Goal: Transaction & Acquisition: Purchase product/service

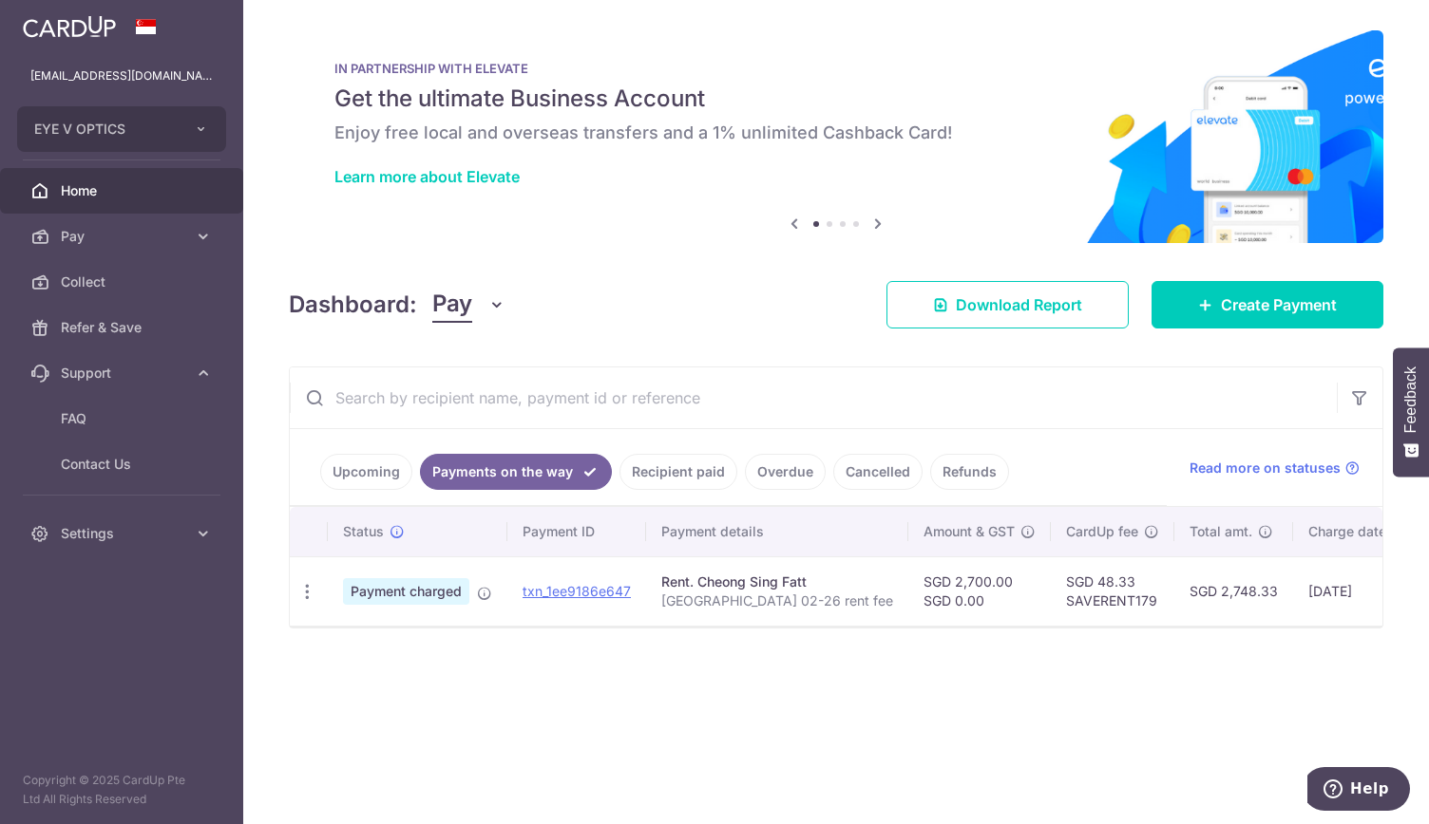
scroll to position [0, 254]
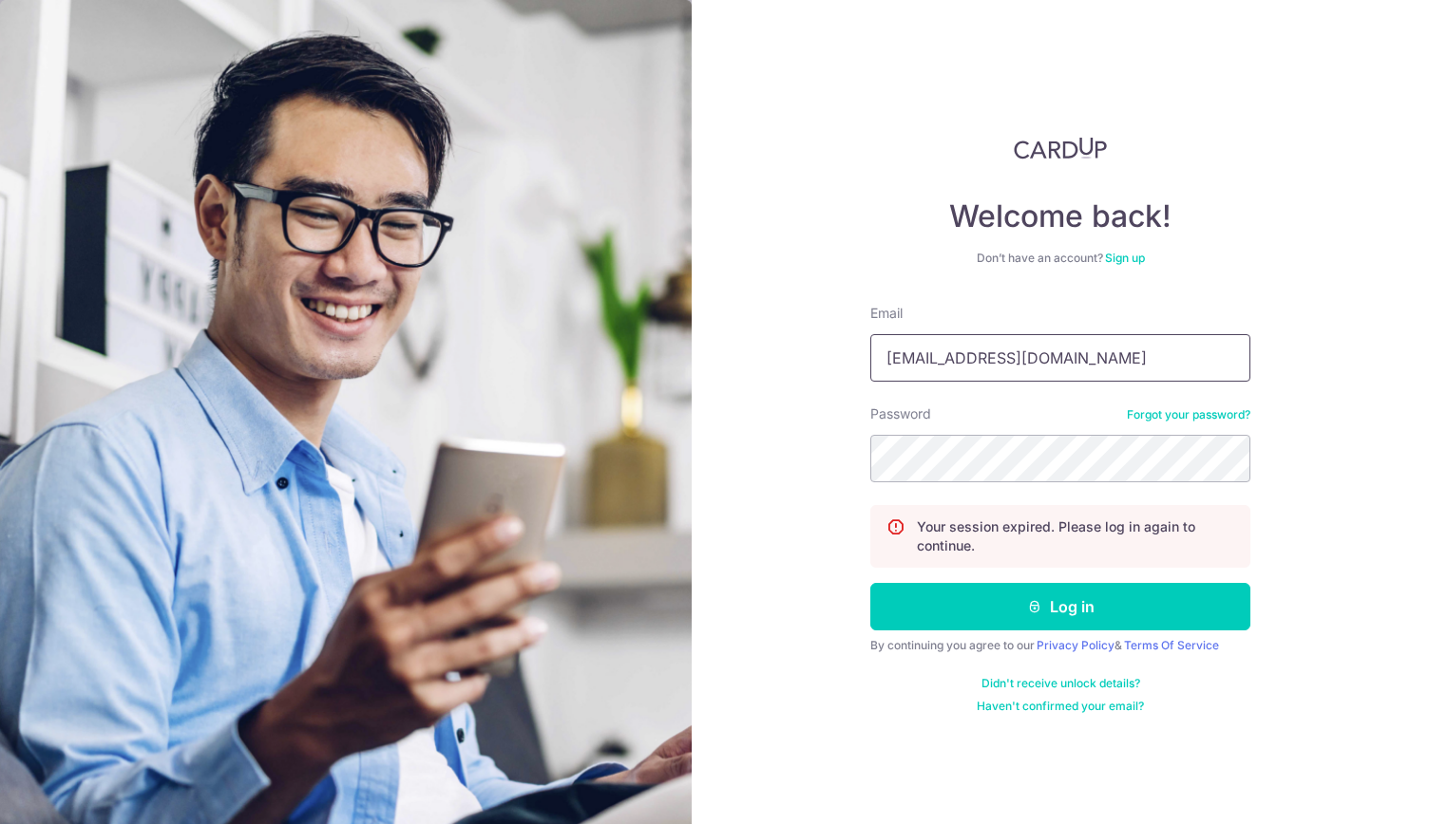
drag, startPoint x: 929, startPoint y: 359, endPoint x: 842, endPoint y: 340, distance: 88.5
click at [842, 340] on div "Welcome back! Don’t have an account? Sign up Email rchuapn@gmail.com Password F…" at bounding box center [1059, 412] width 737 height 824
type input "[EMAIL_ADDRESS][DOMAIN_NAME]"
click at [1027, 605] on icon "submit" at bounding box center [1034, 606] width 15 height 15
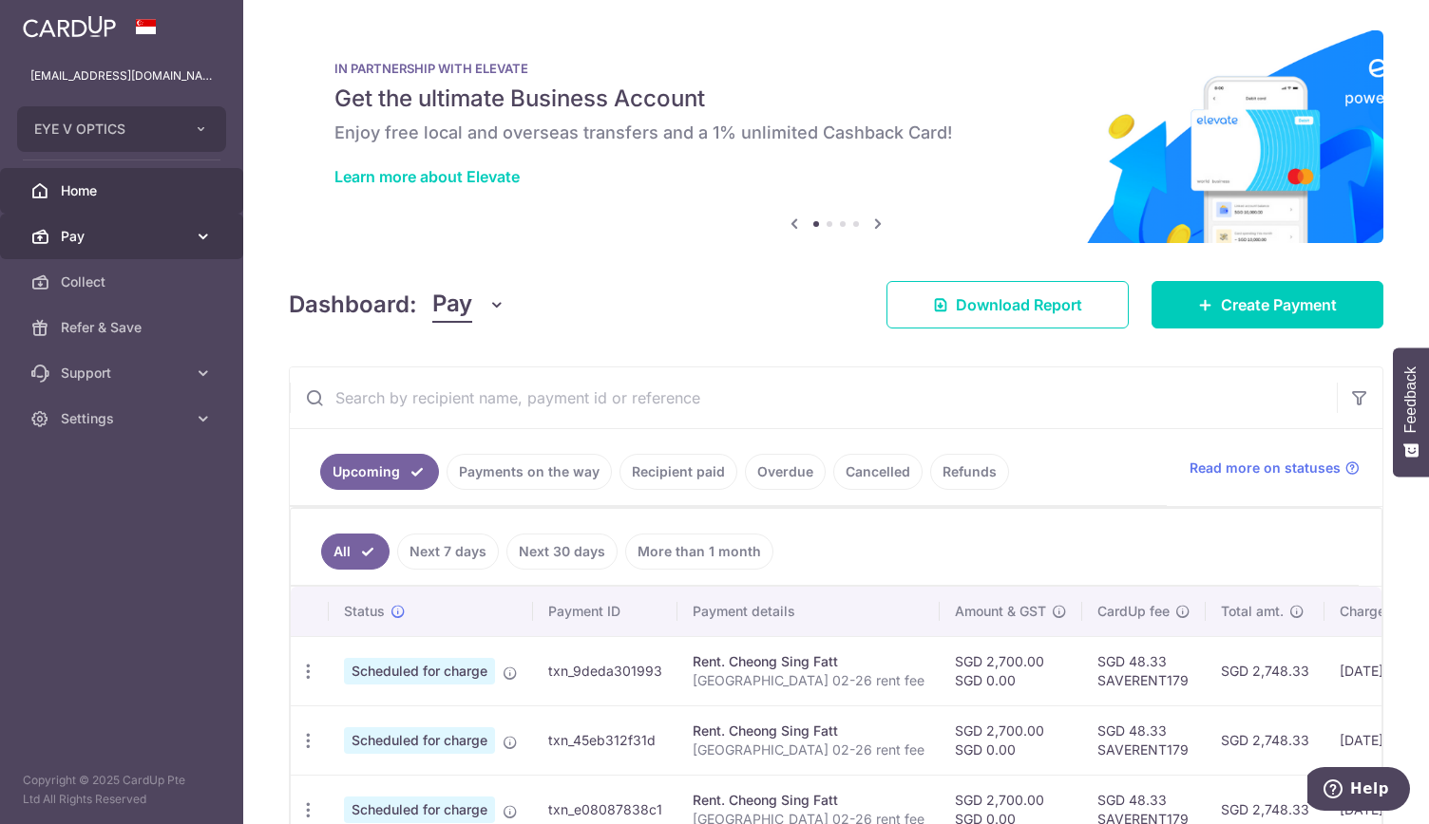
click at [180, 235] on span "Pay" at bounding box center [123, 236] width 125 height 19
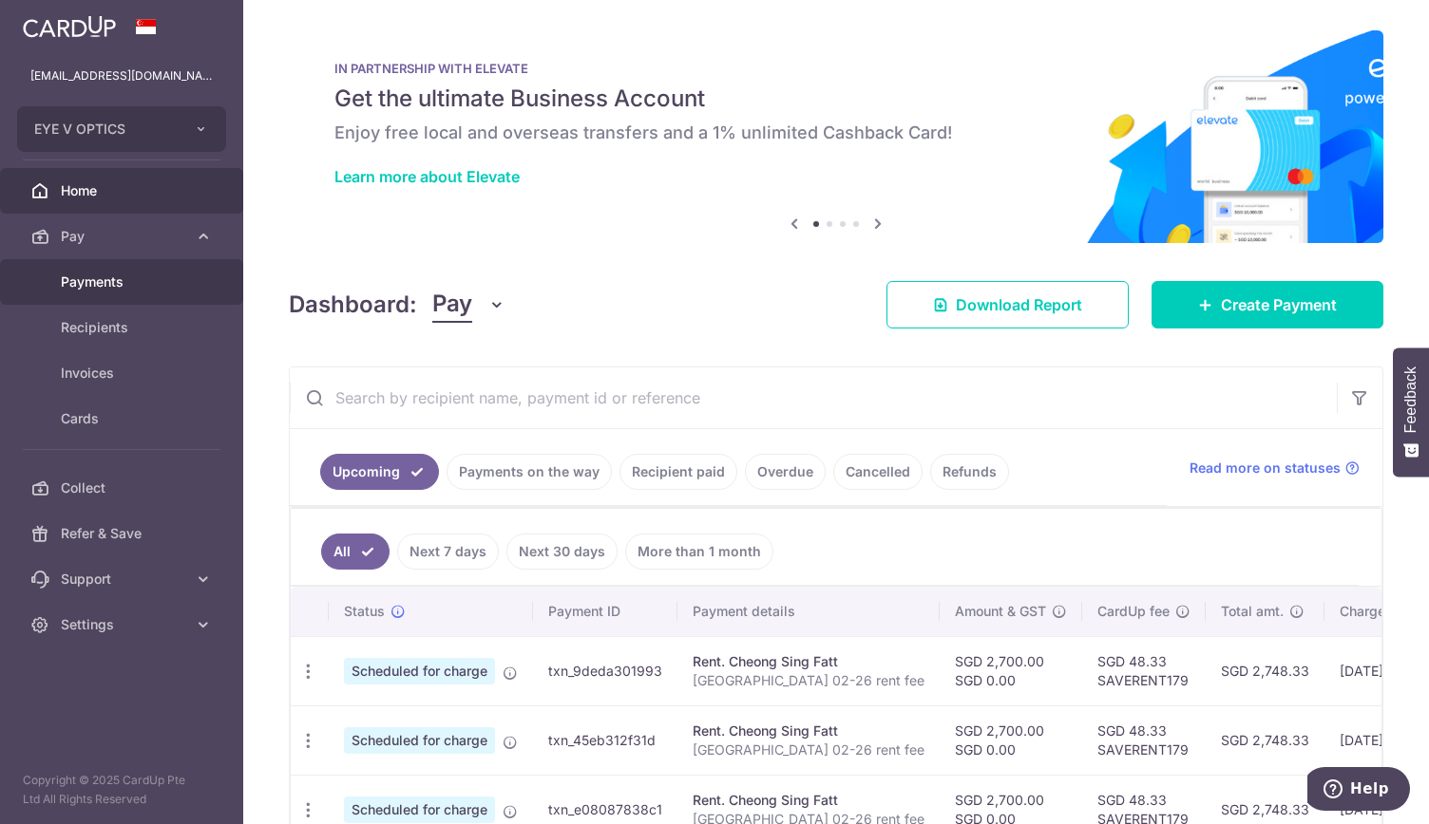
click at [185, 284] on span "Payments" at bounding box center [123, 282] width 125 height 19
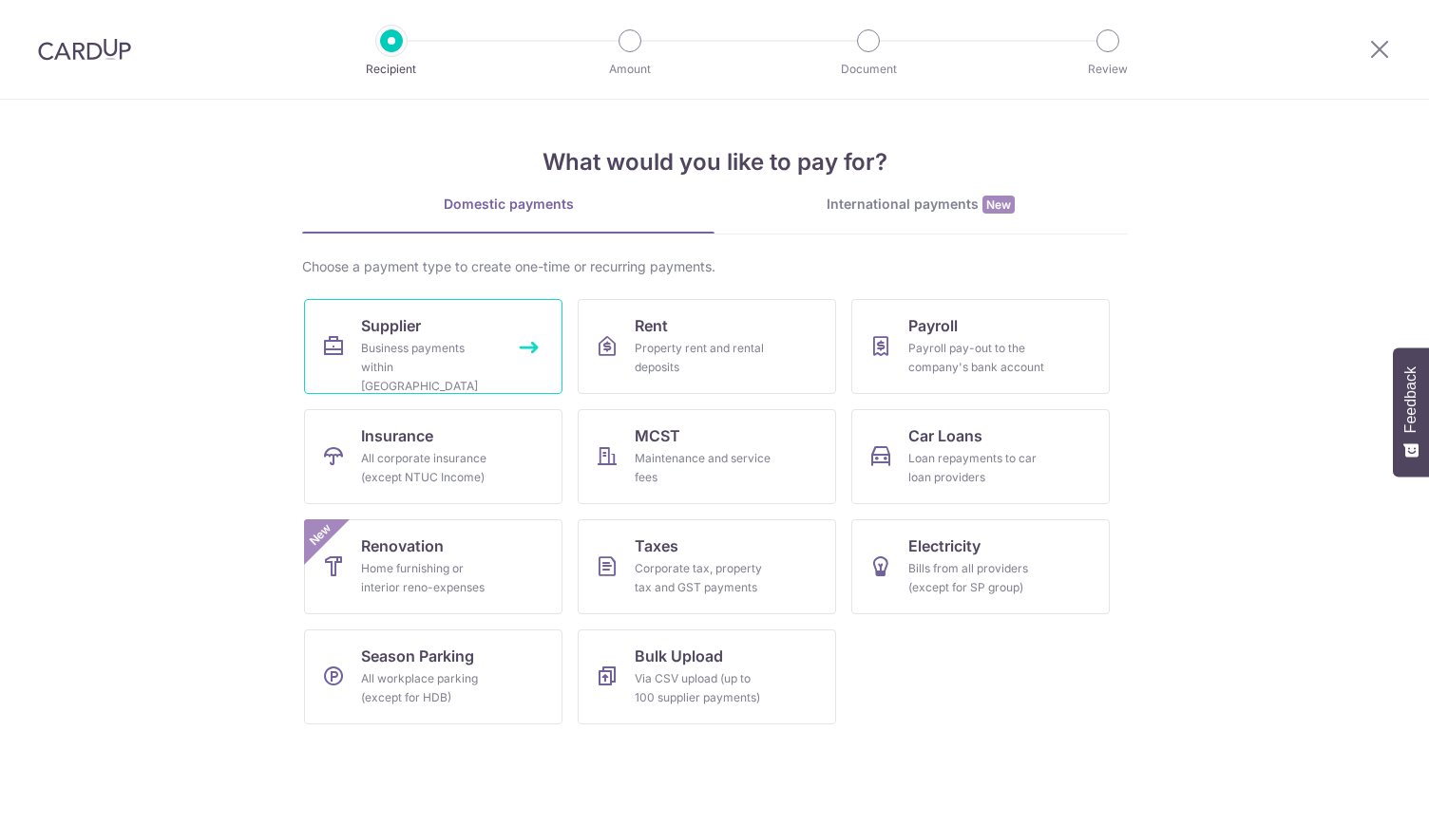
click at [396, 343] on div "Business payments within Singapore" at bounding box center [429, 367] width 137 height 57
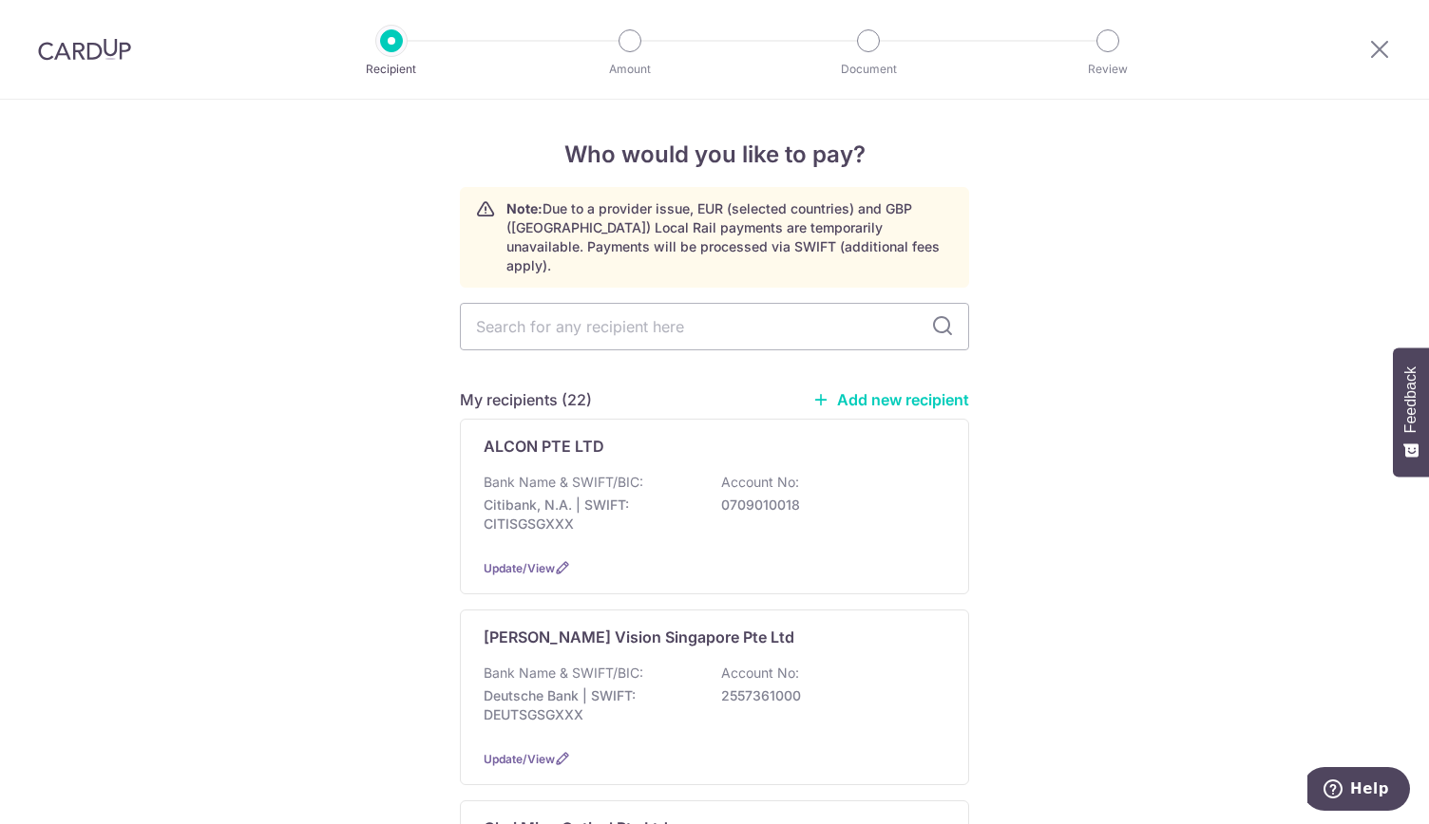
click at [619, 303] on input "text" at bounding box center [714, 326] width 509 height 47
type input "ker"
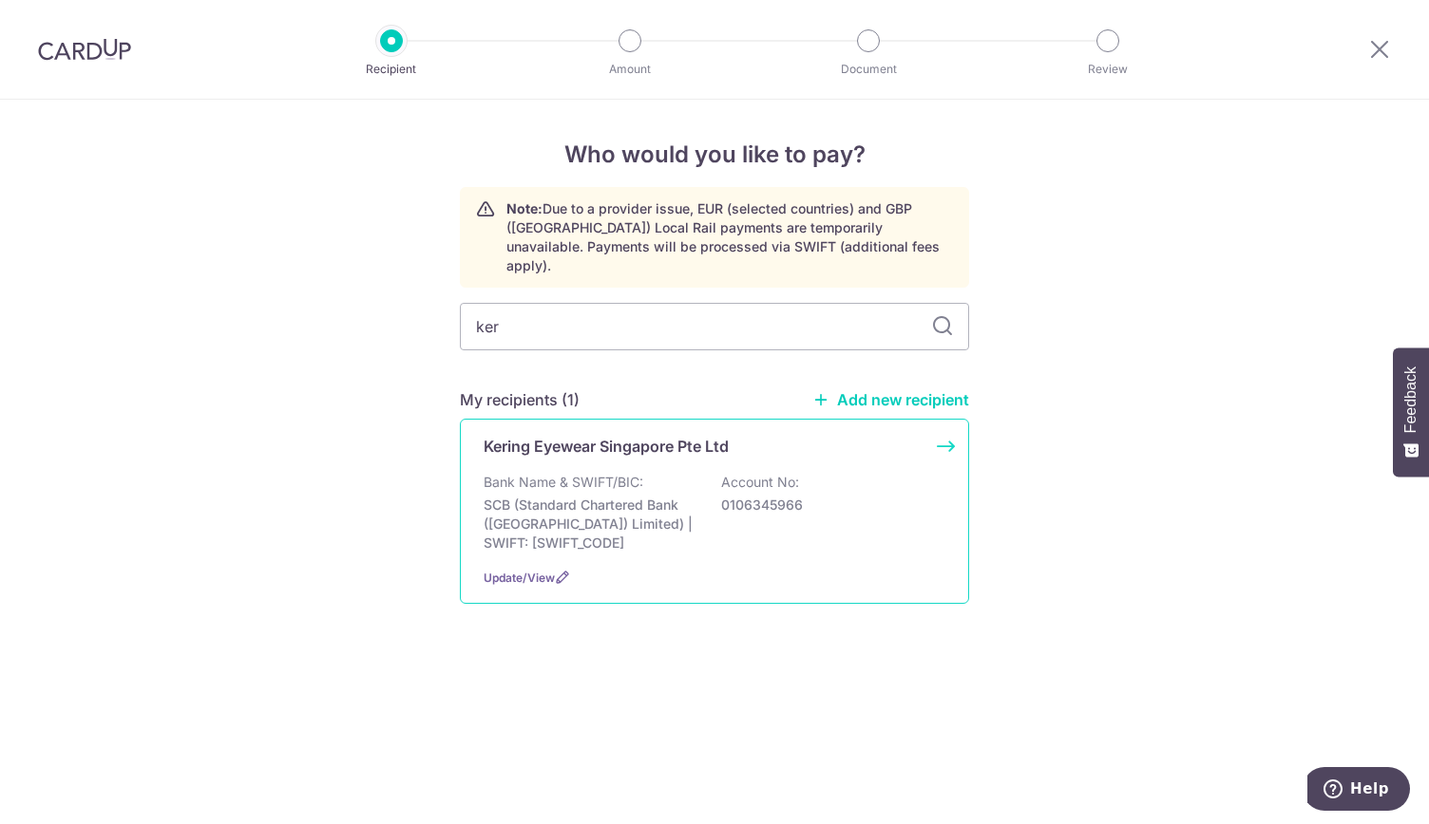
click at [617, 447] on div "Kering Eyewear Singapore Pte Ltd Bank Name & SWIFT/BIC: SCB (Standard Chartered…" at bounding box center [714, 511] width 509 height 185
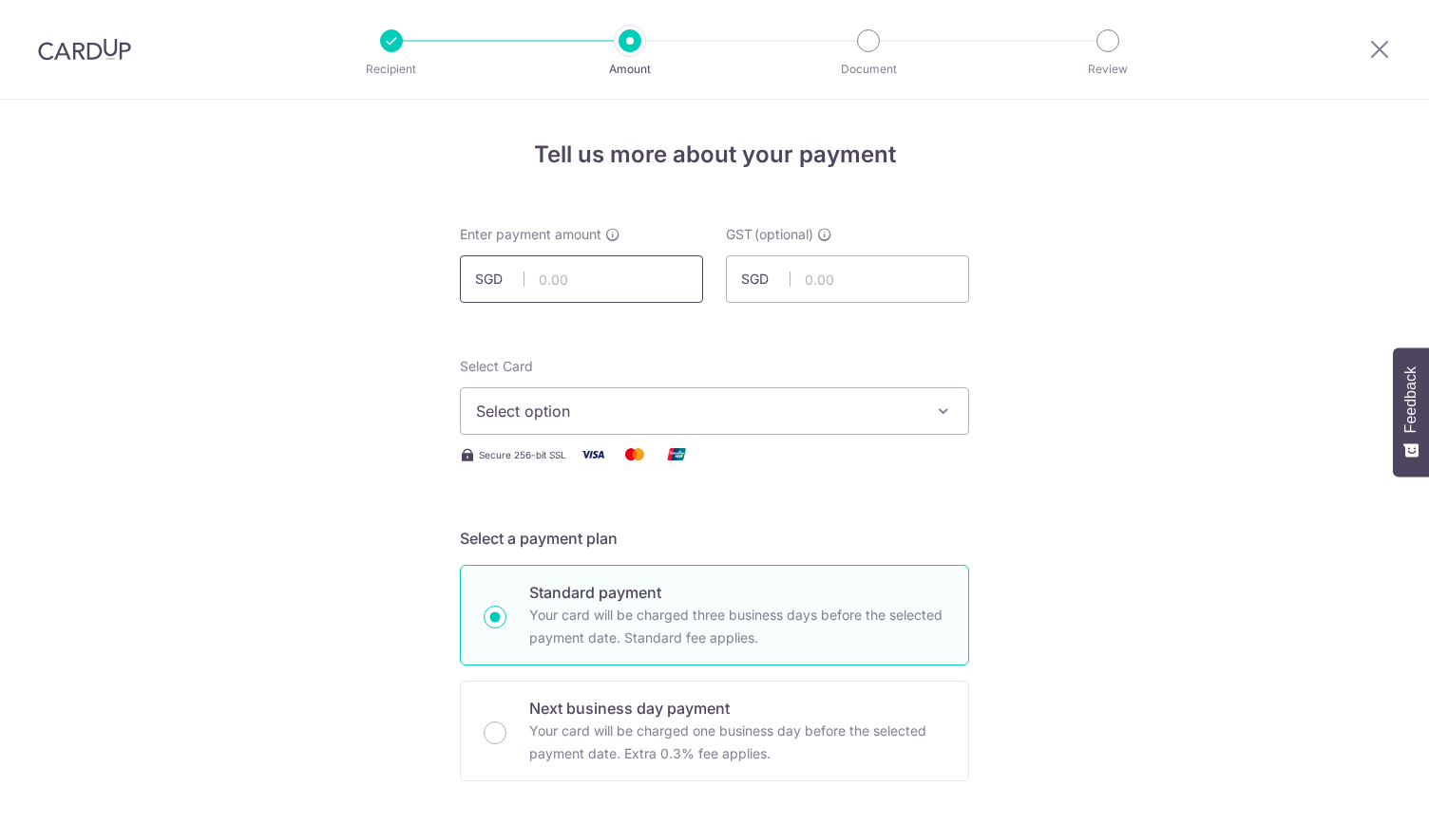
drag, startPoint x: 0, startPoint y: 0, endPoint x: 558, endPoint y: 274, distance: 621.9
click at [558, 274] on input "text" at bounding box center [581, 278] width 243 height 47
type input "3,642.01"
click at [825, 359] on div "Select Card Select option Add credit card Your Cards **** 8325 **** 2756 **** 3…" at bounding box center [714, 396] width 509 height 78
click at [936, 413] on icon "button" at bounding box center [943, 411] width 19 height 19
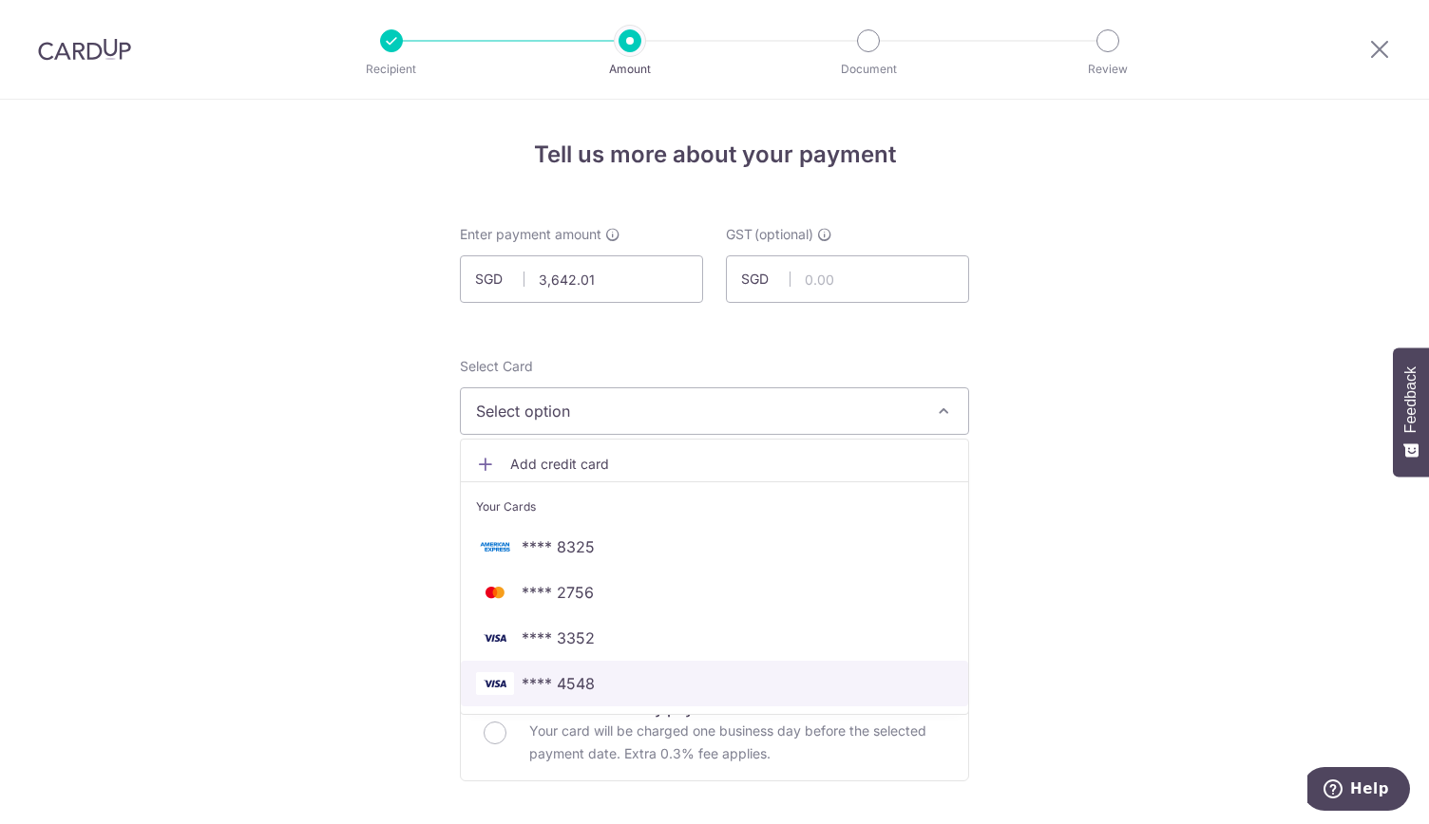
click at [912, 672] on span "**** 4548" at bounding box center [714, 683] width 477 height 23
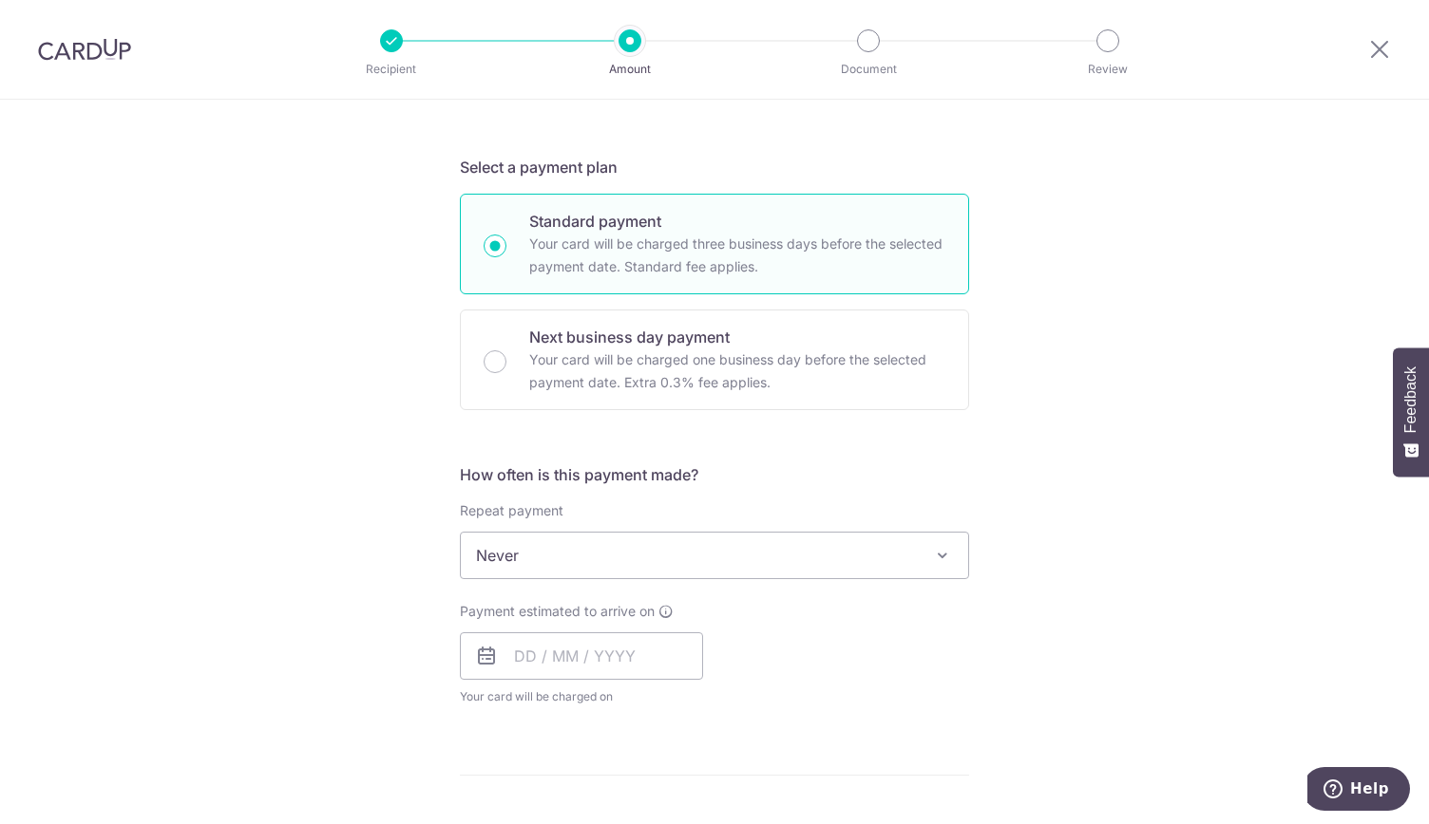
scroll to position [372, 0]
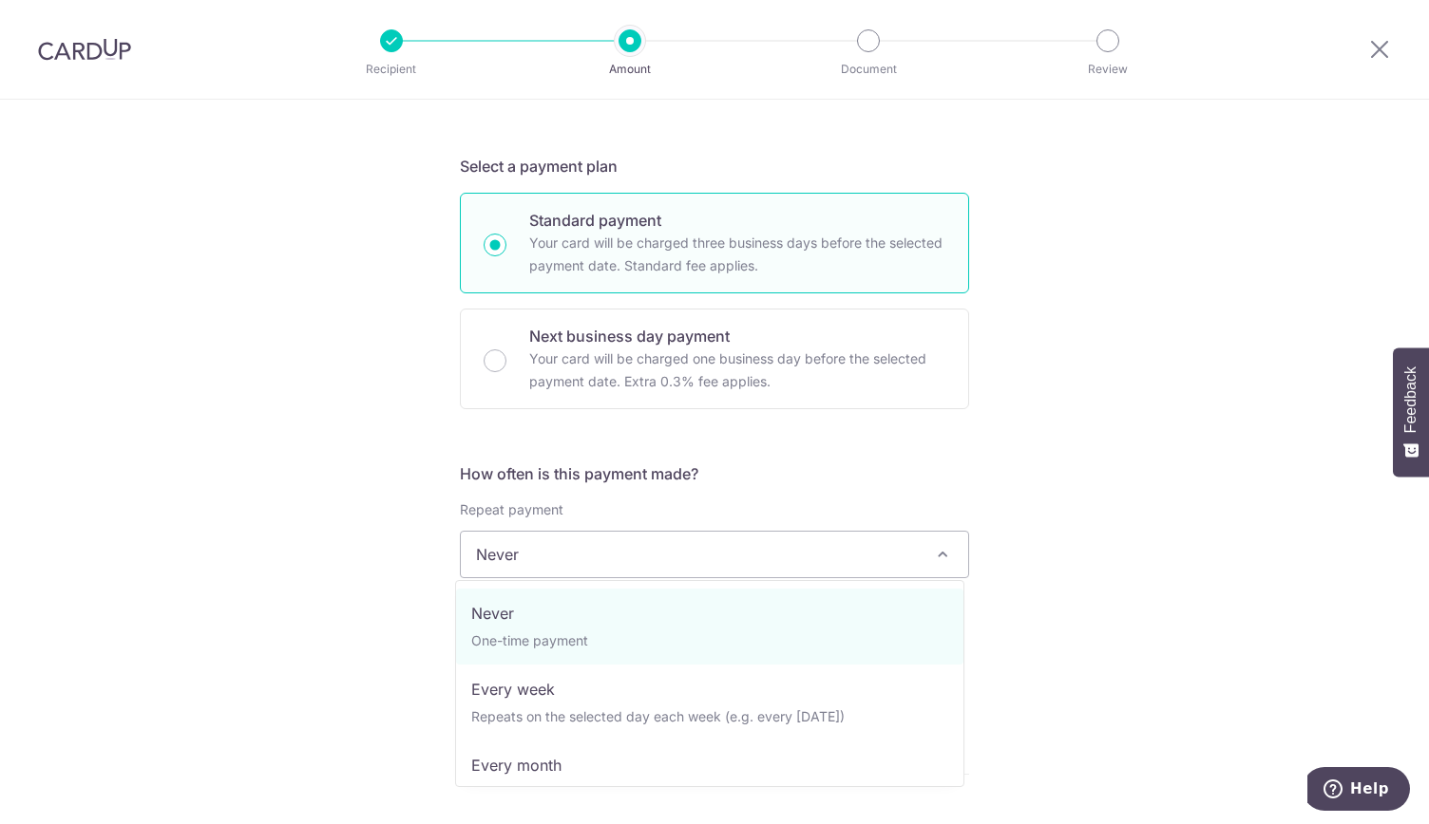
click at [942, 552] on span at bounding box center [942, 554] width 23 height 23
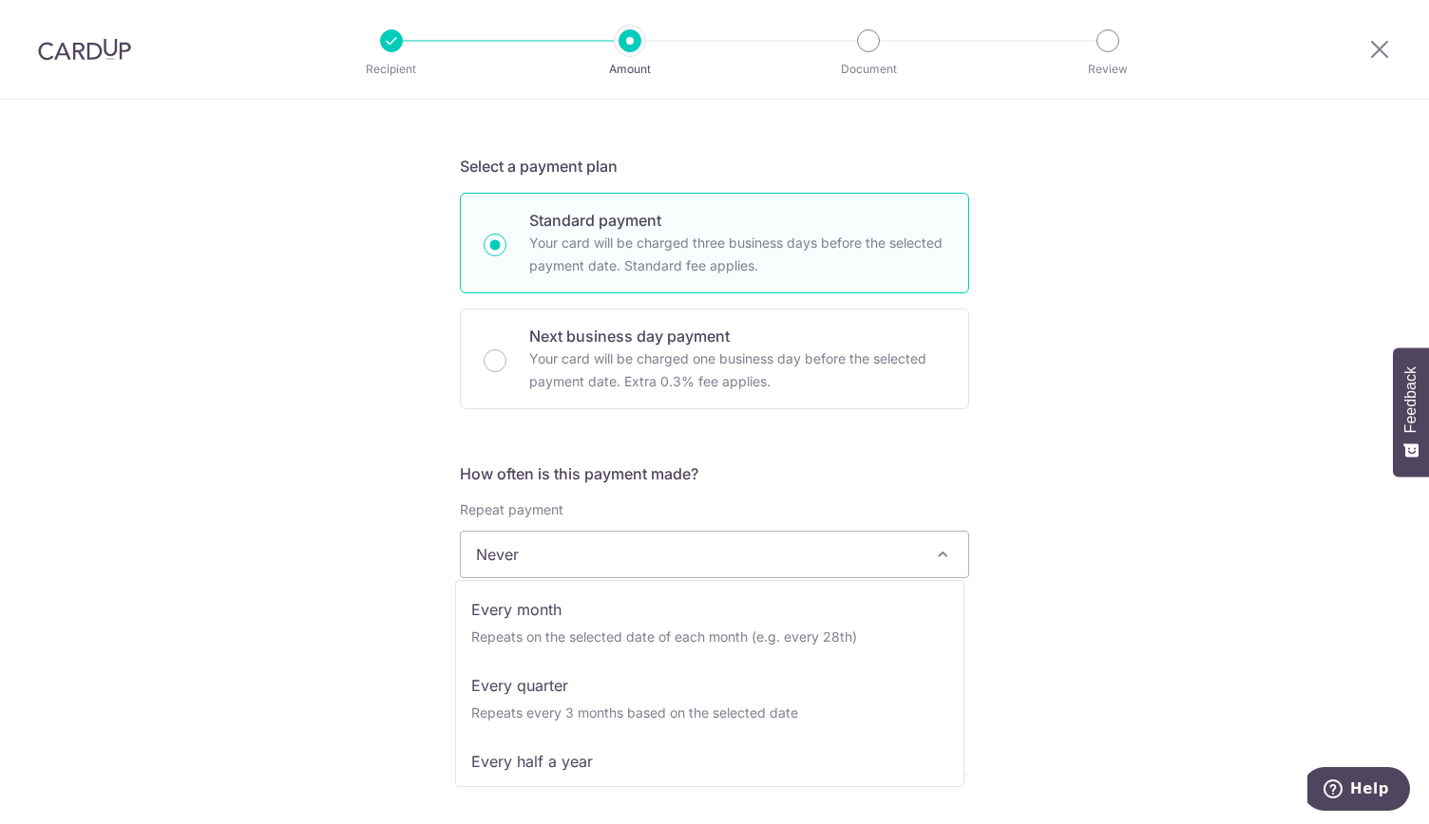
scroll to position [160, 0]
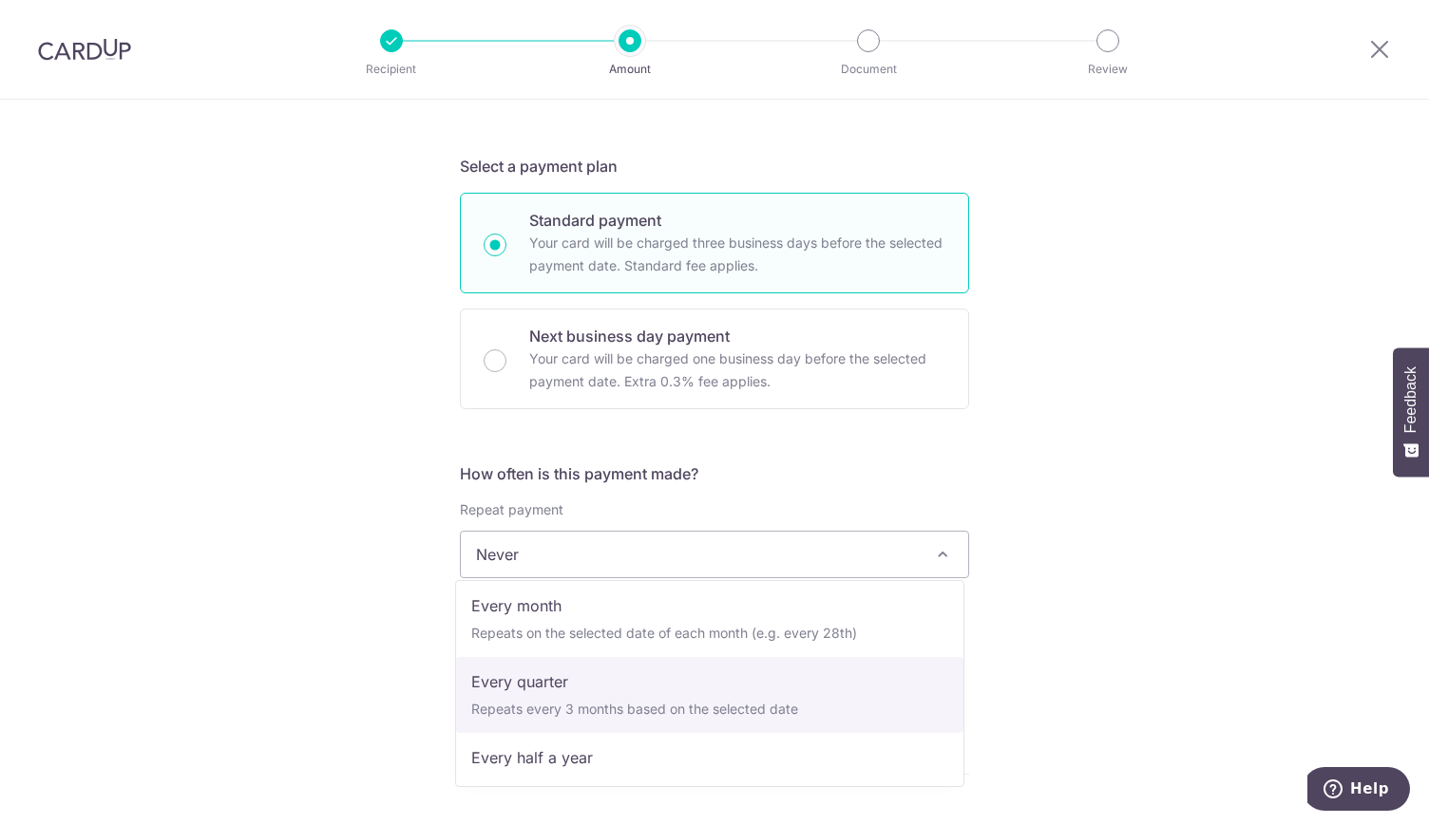
select select "4"
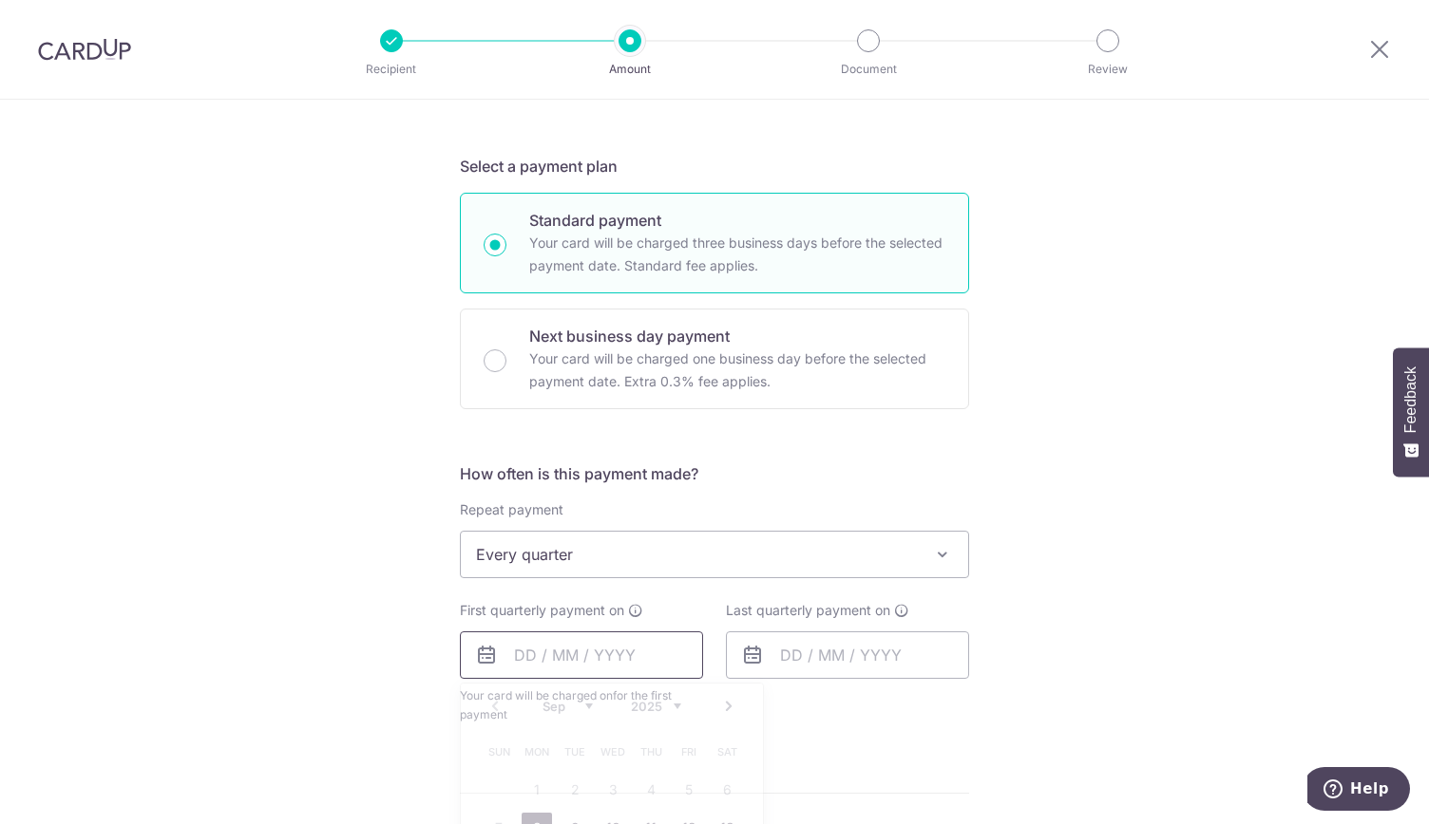
click at [619, 653] on input "text" at bounding box center [581, 655] width 243 height 47
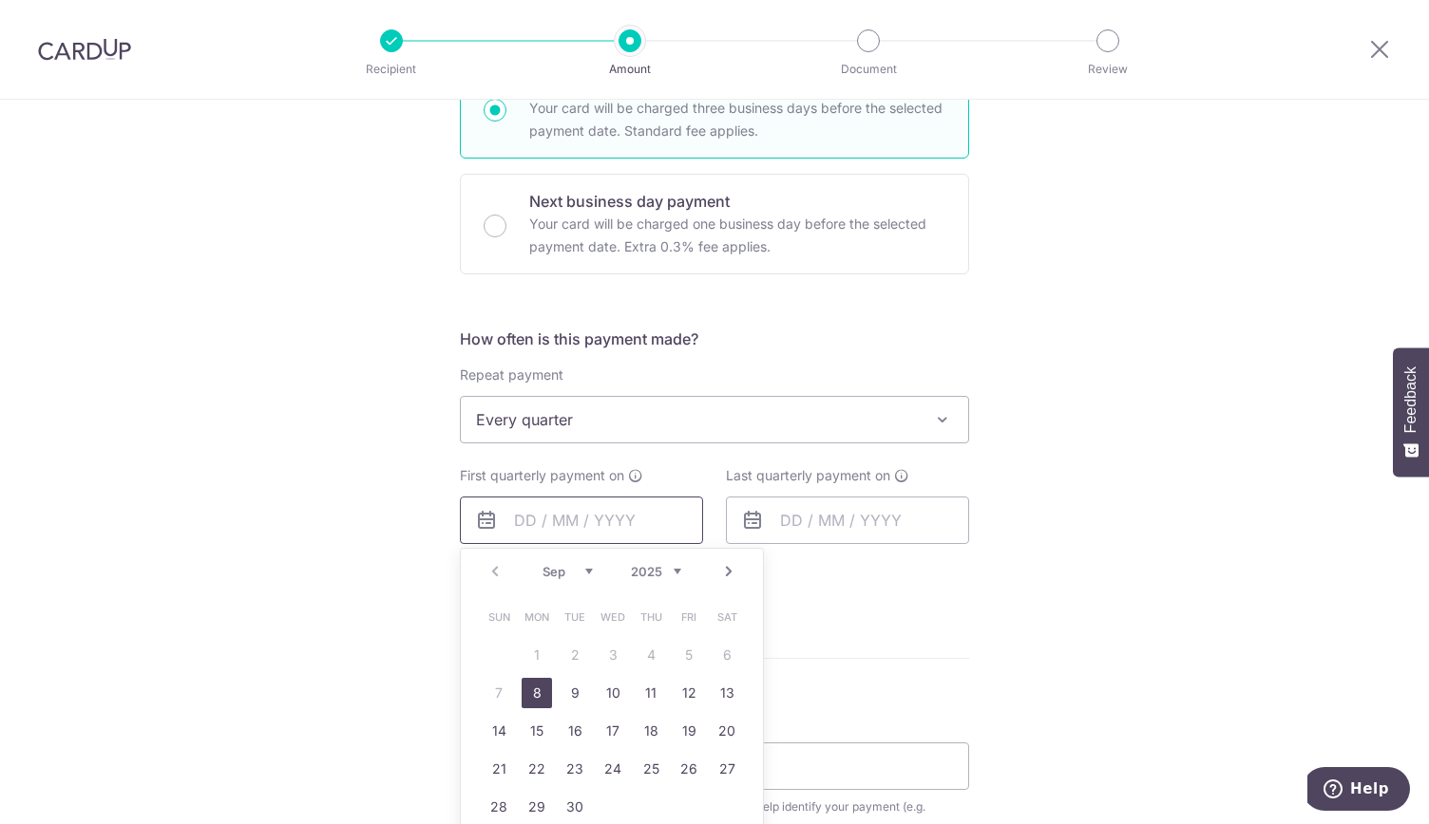
scroll to position [536, 0]
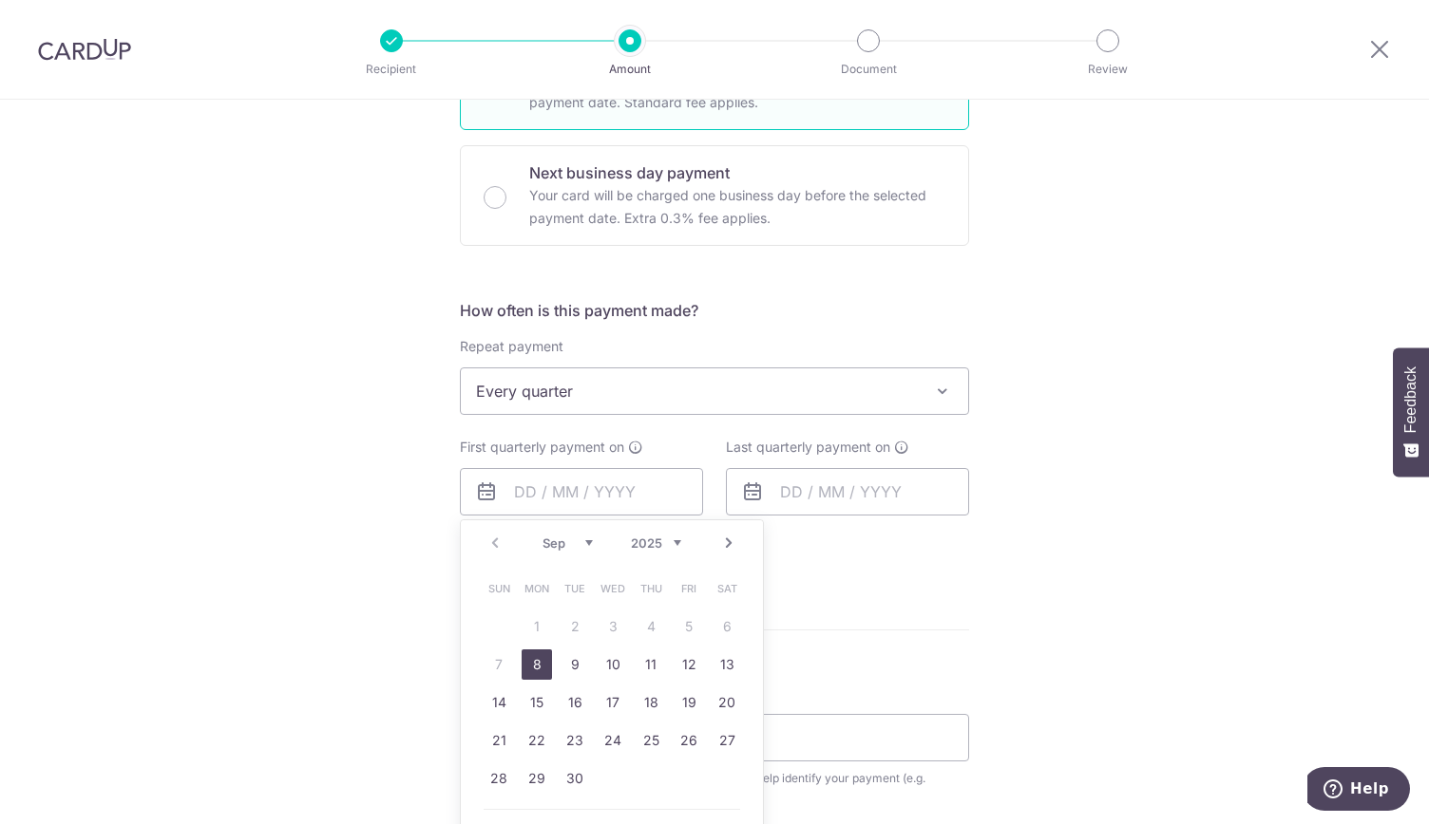
click at [538, 660] on link "8" at bounding box center [536, 665] width 30 height 30
type input "08/09/2025"
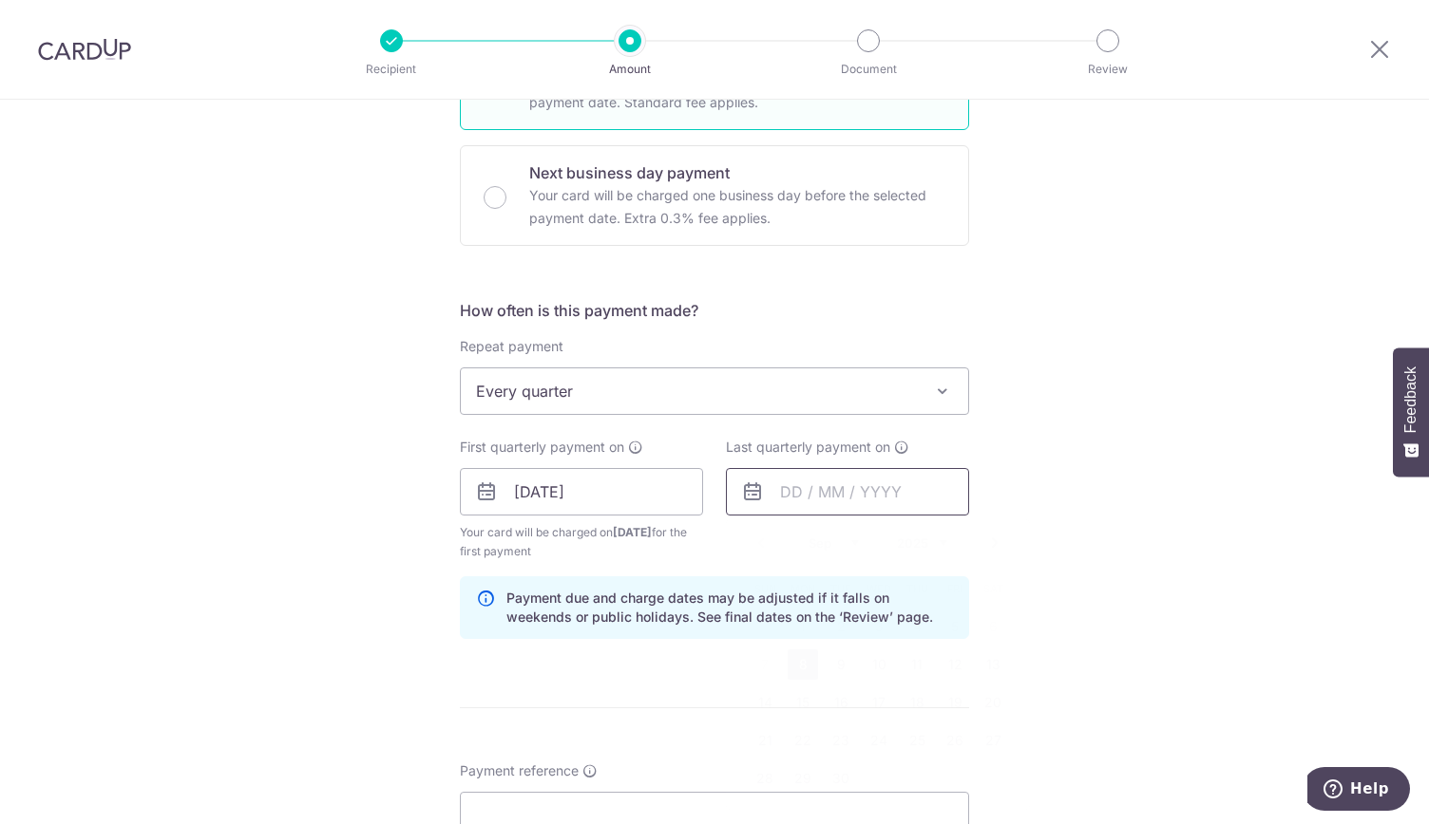
click at [804, 493] on input "text" at bounding box center [847, 491] width 243 height 47
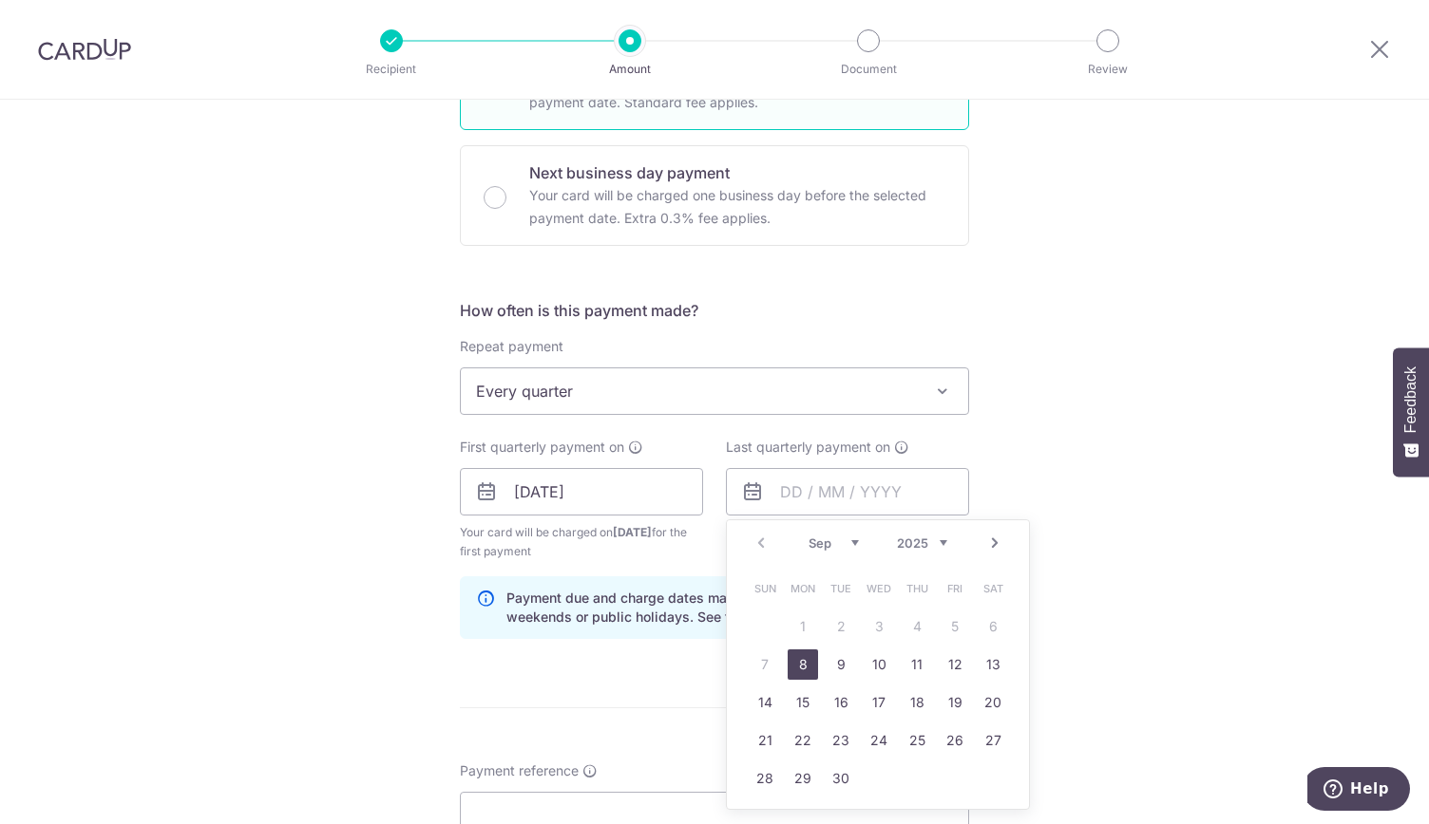
click at [851, 537] on select "Sep Oct Nov Dec" at bounding box center [833, 543] width 50 height 15
click at [864, 774] on link "31" at bounding box center [878, 779] width 30 height 30
type input "31/12/2025"
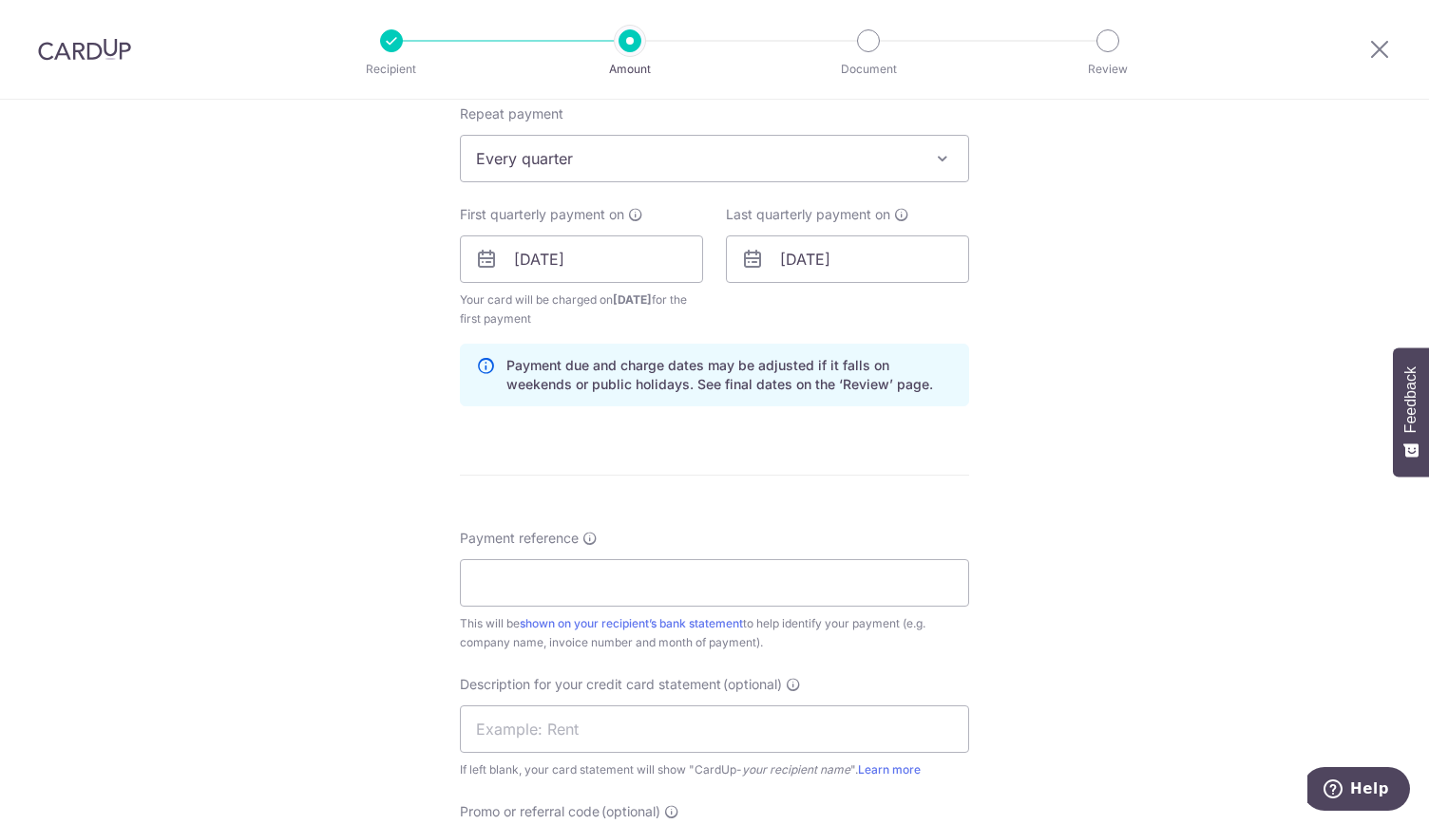
scroll to position [769, 0]
click at [881, 584] on input "Payment reference" at bounding box center [714, 581] width 509 height 47
click at [643, 586] on input "Payment reference" at bounding box center [714, 581] width 509 height 47
type input "Eye V Optics 160159"
click at [642, 736] on input "text" at bounding box center [714, 728] width 509 height 47
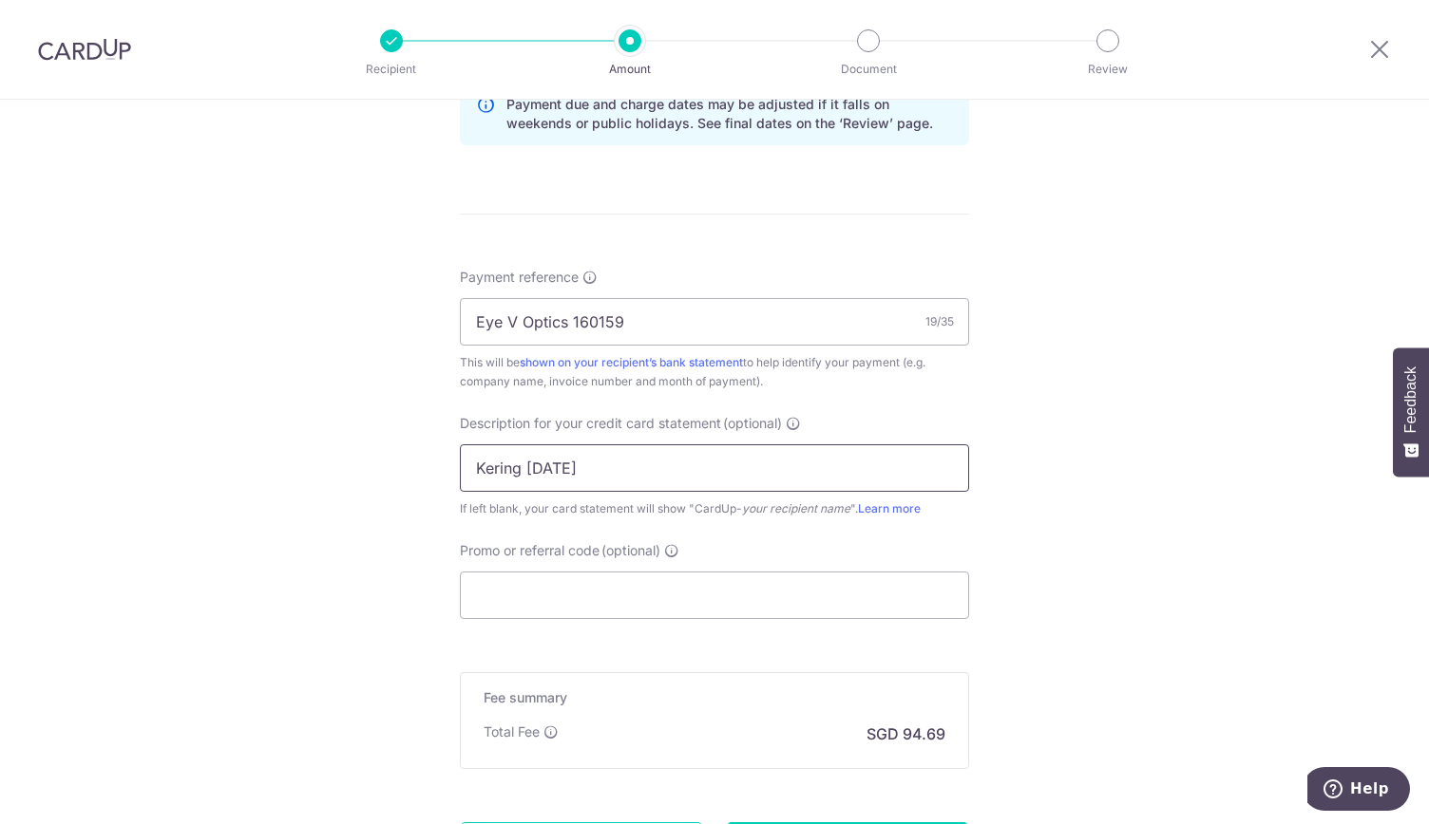
scroll to position [1031, 0]
type input "Kering Aug 25"
click at [795, 596] on input "Promo or referral code (optional)" at bounding box center [714, 594] width 509 height 47
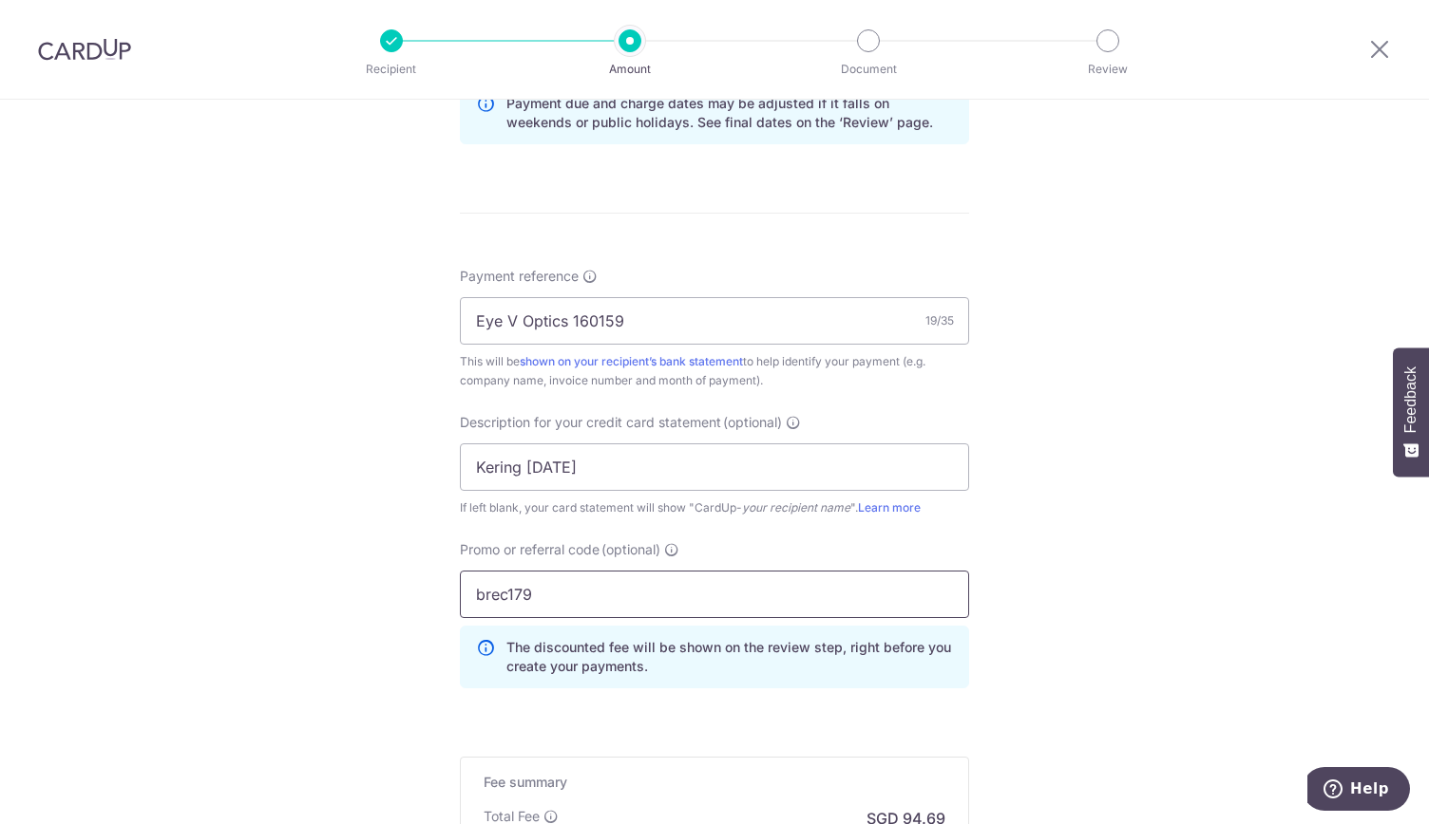
scroll to position [1228, 0]
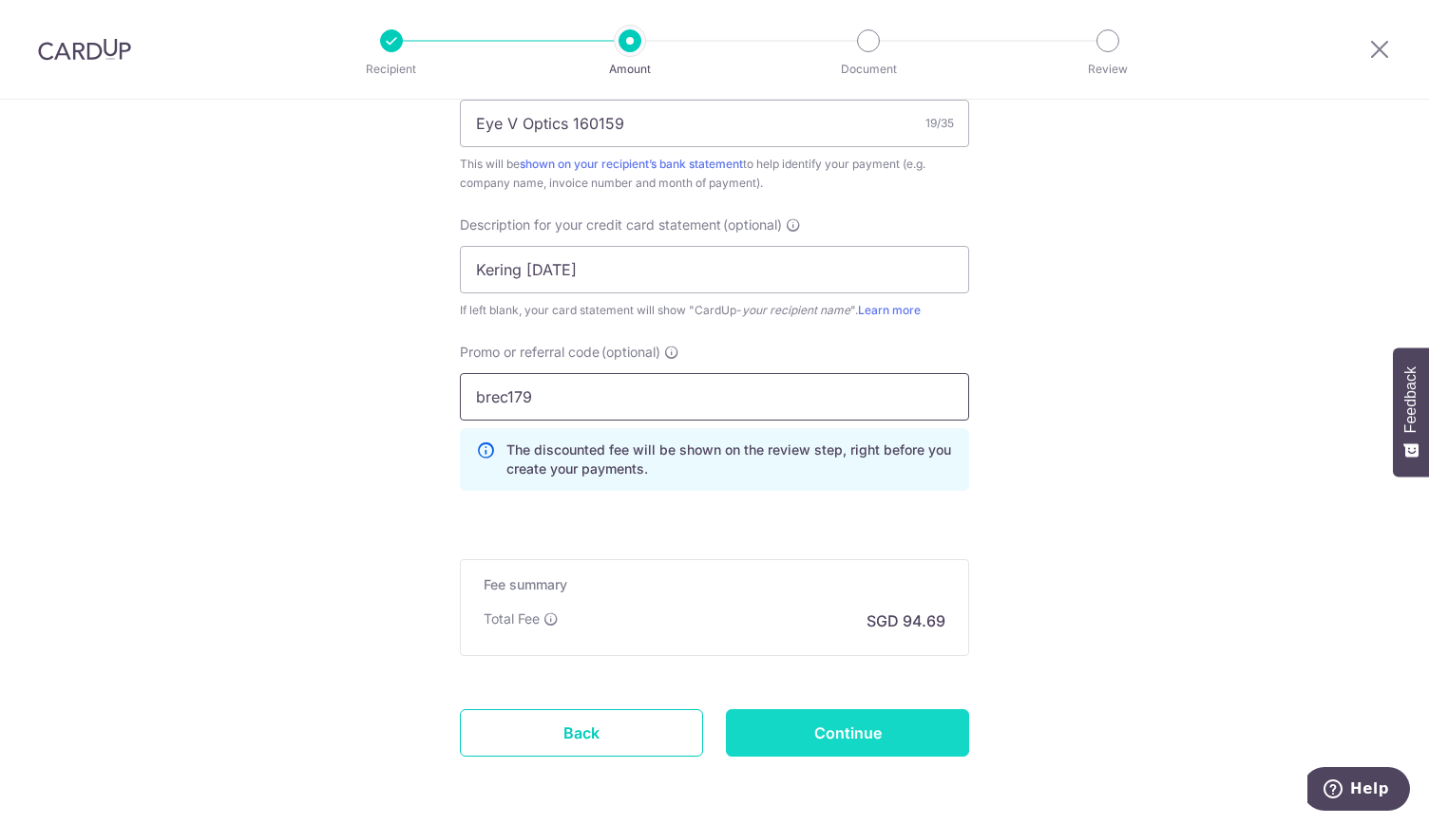
type input "brec179"
click at [914, 736] on input "Continue" at bounding box center [847, 733] width 243 height 47
type input "Create Schedule"
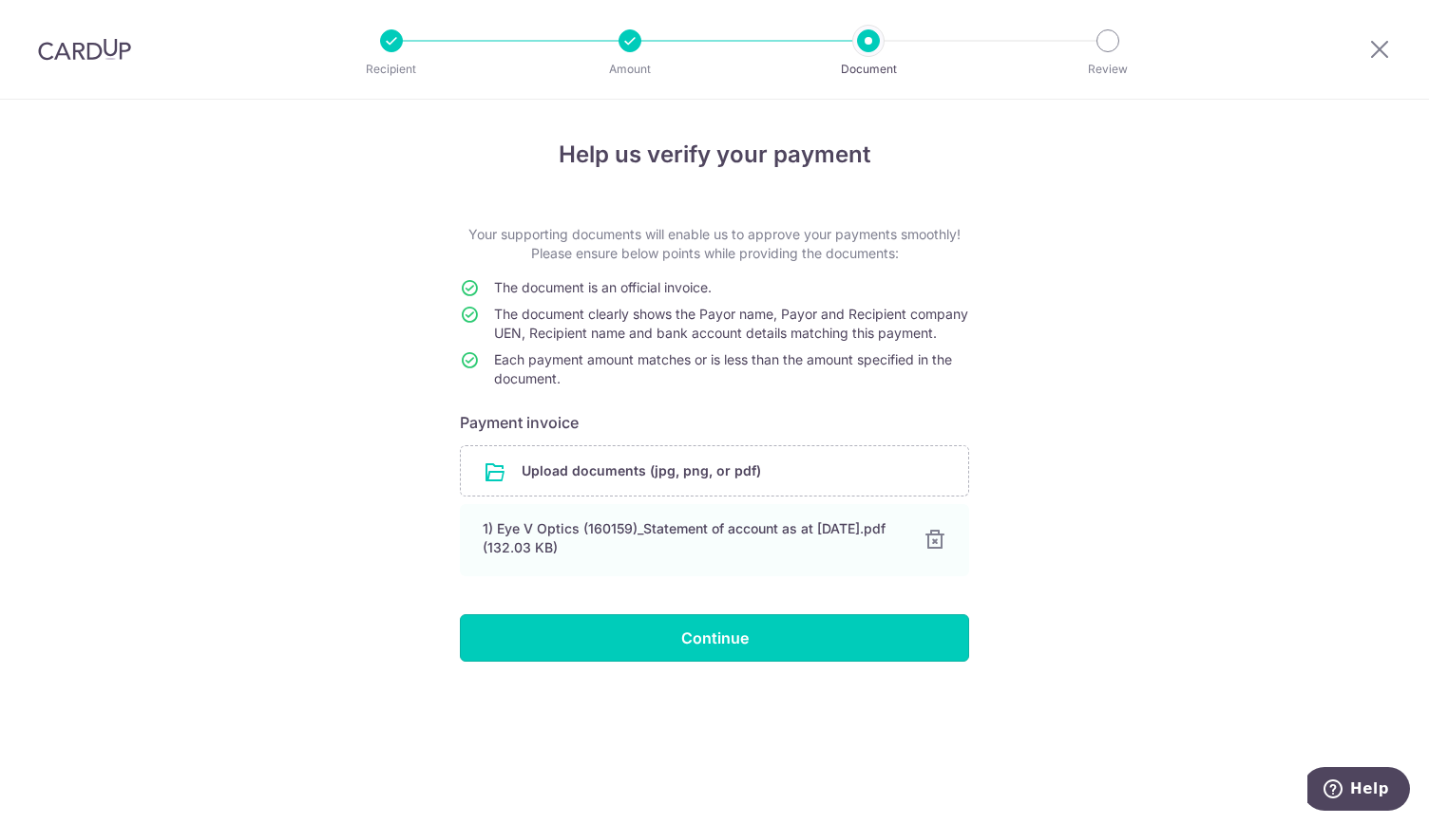
click at [756, 662] on input "Continue" at bounding box center [714, 638] width 509 height 47
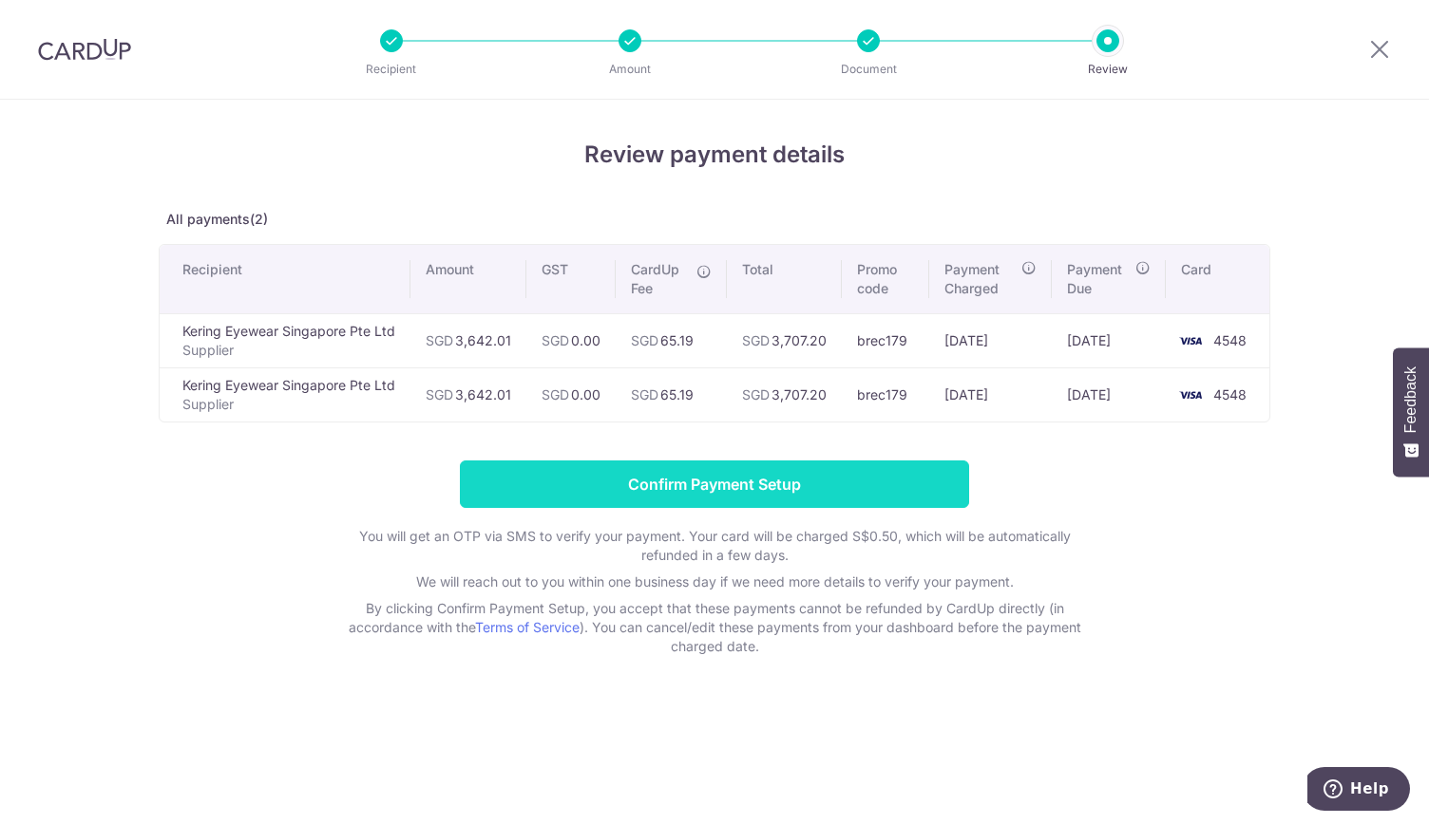
click at [706, 483] on input "Confirm Payment Setup" at bounding box center [714, 484] width 509 height 47
